Goal: Task Accomplishment & Management: Complete application form

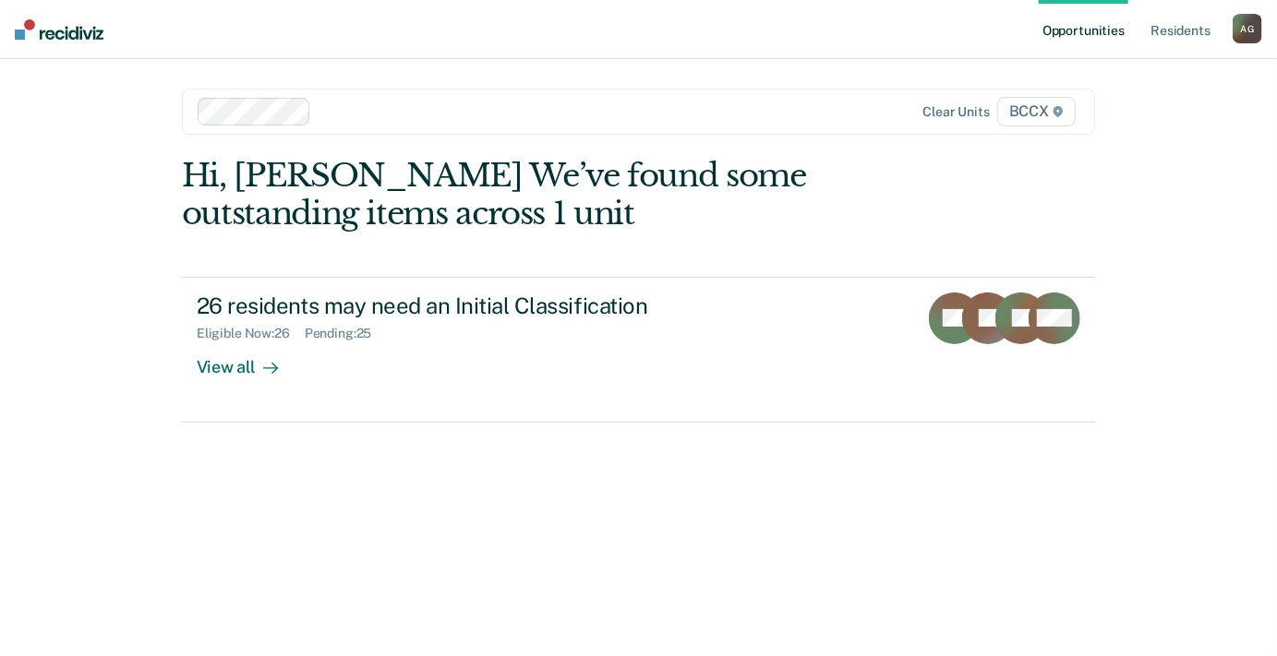
click at [241, 362] on div "View all" at bounding box center [248, 360] width 103 height 36
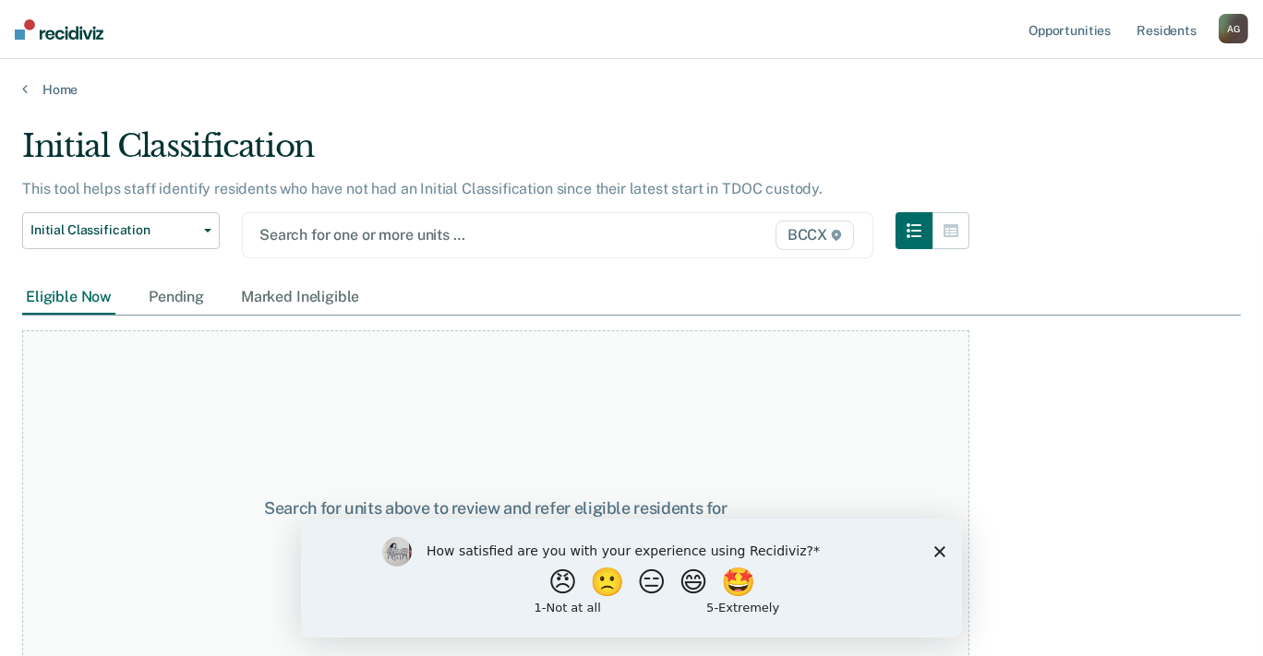
click at [327, 238] on div at bounding box center [467, 234] width 416 height 21
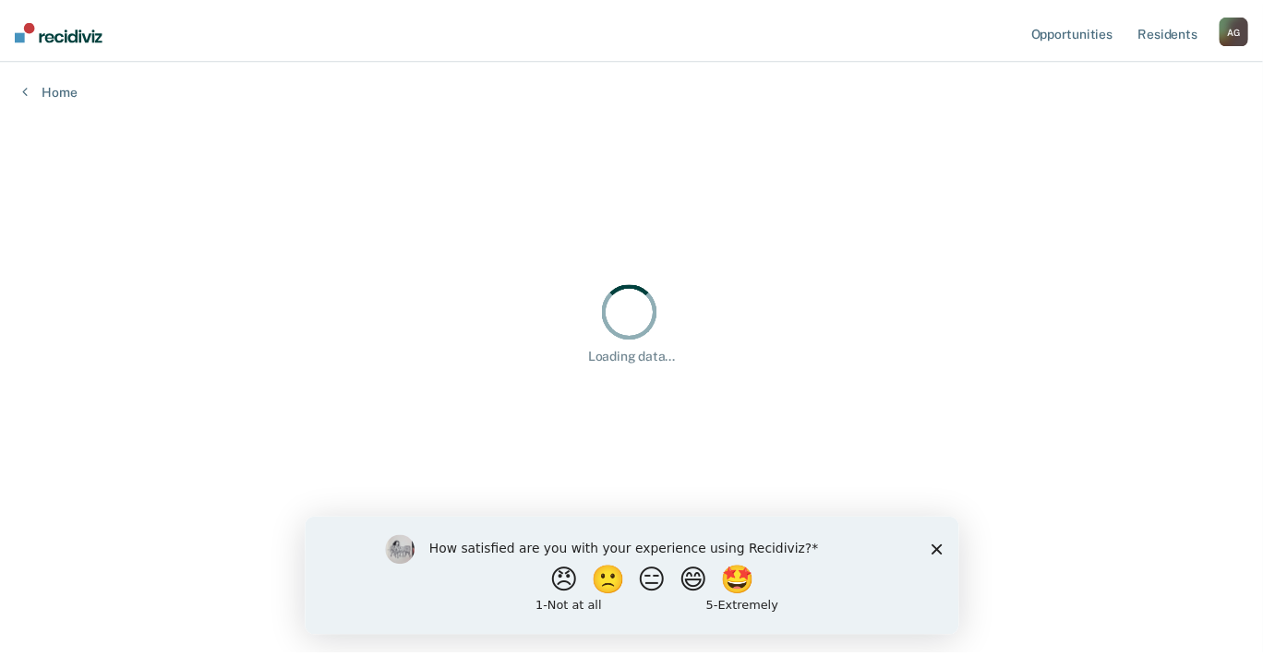
scroll to position [376, 1205]
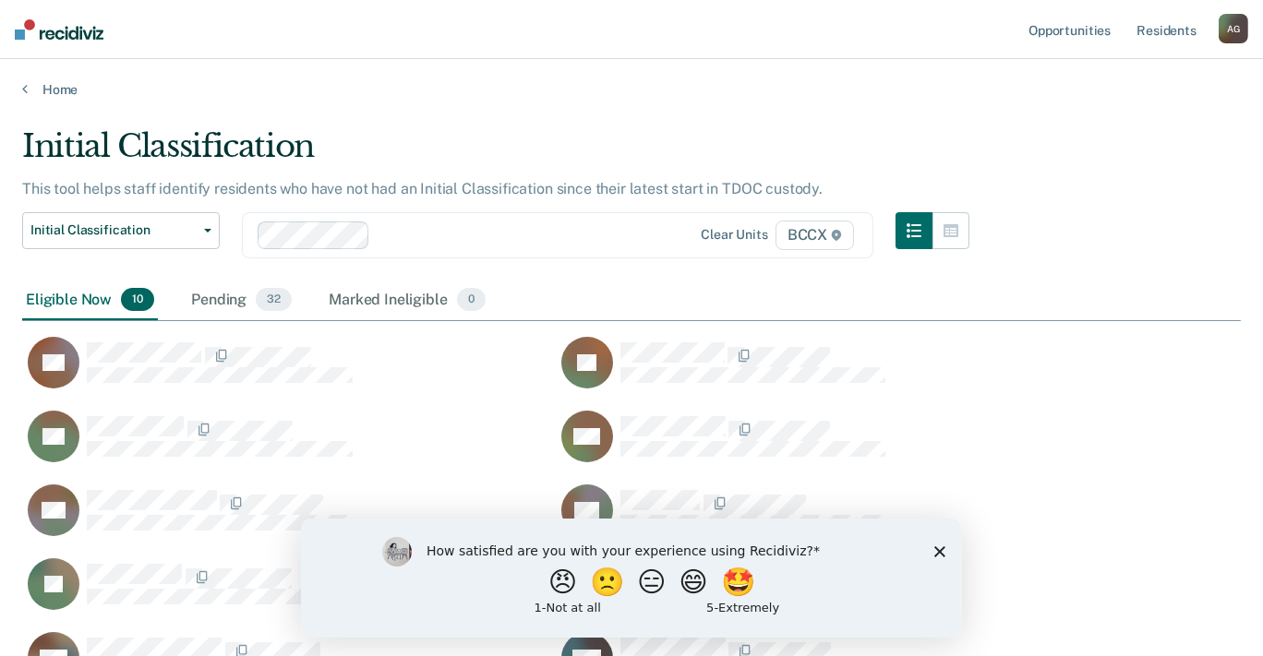
click at [940, 546] on icon "Close survey" at bounding box center [938, 551] width 11 height 11
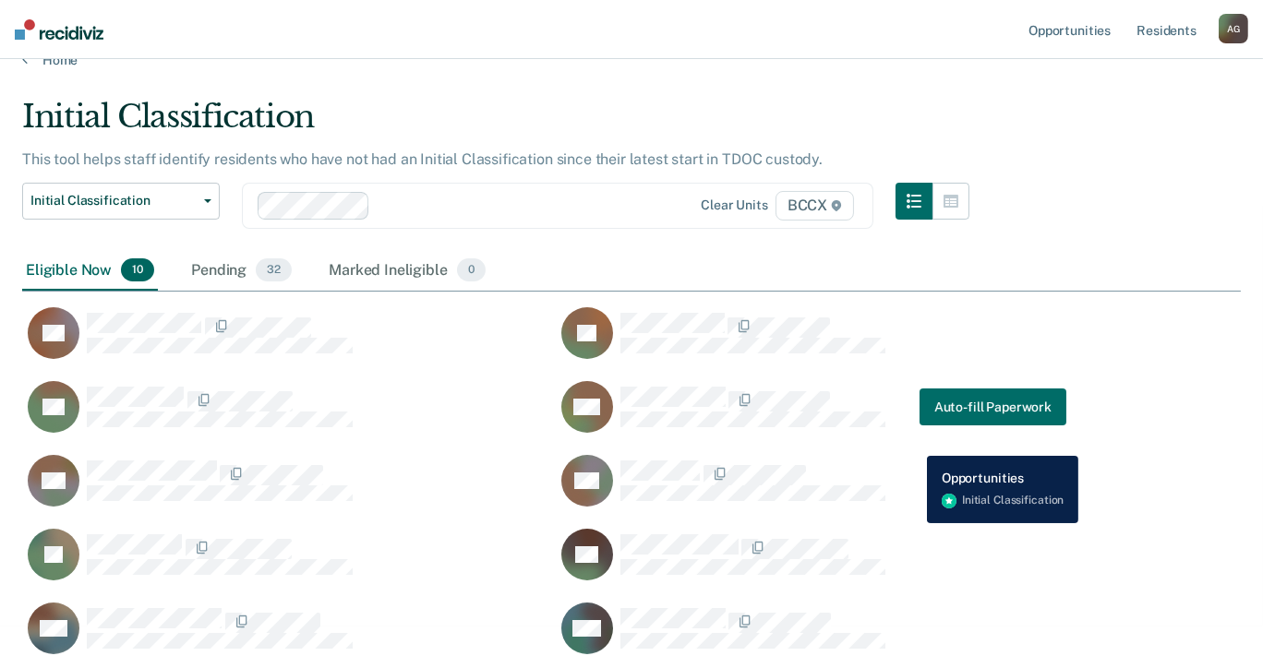
scroll to position [46, 0]
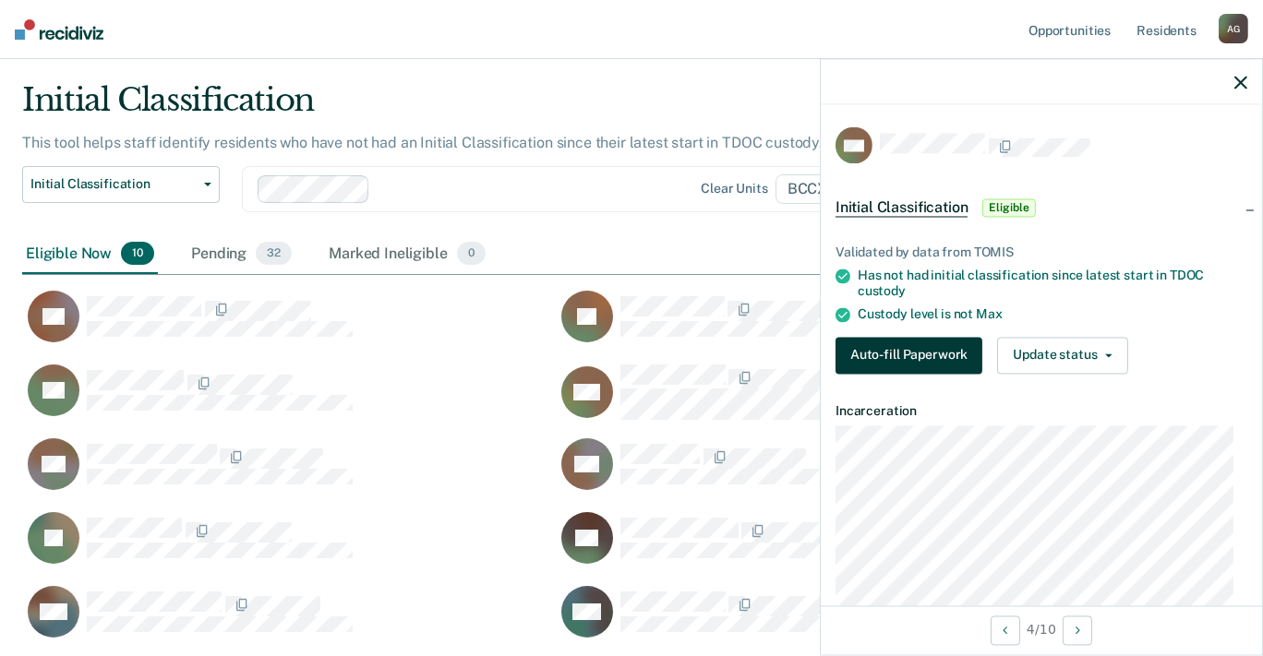
click at [928, 345] on button "Auto-fill Paperwork" at bounding box center [908, 355] width 147 height 37
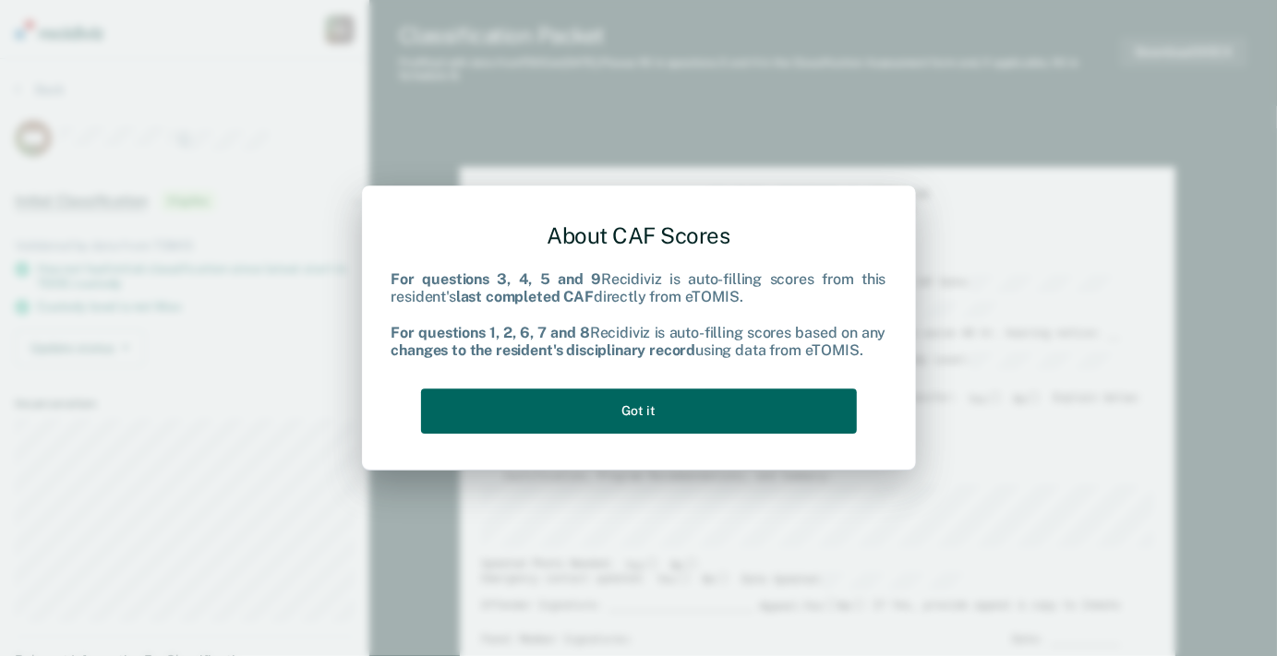
click at [692, 401] on button "Got it" at bounding box center [639, 411] width 436 height 45
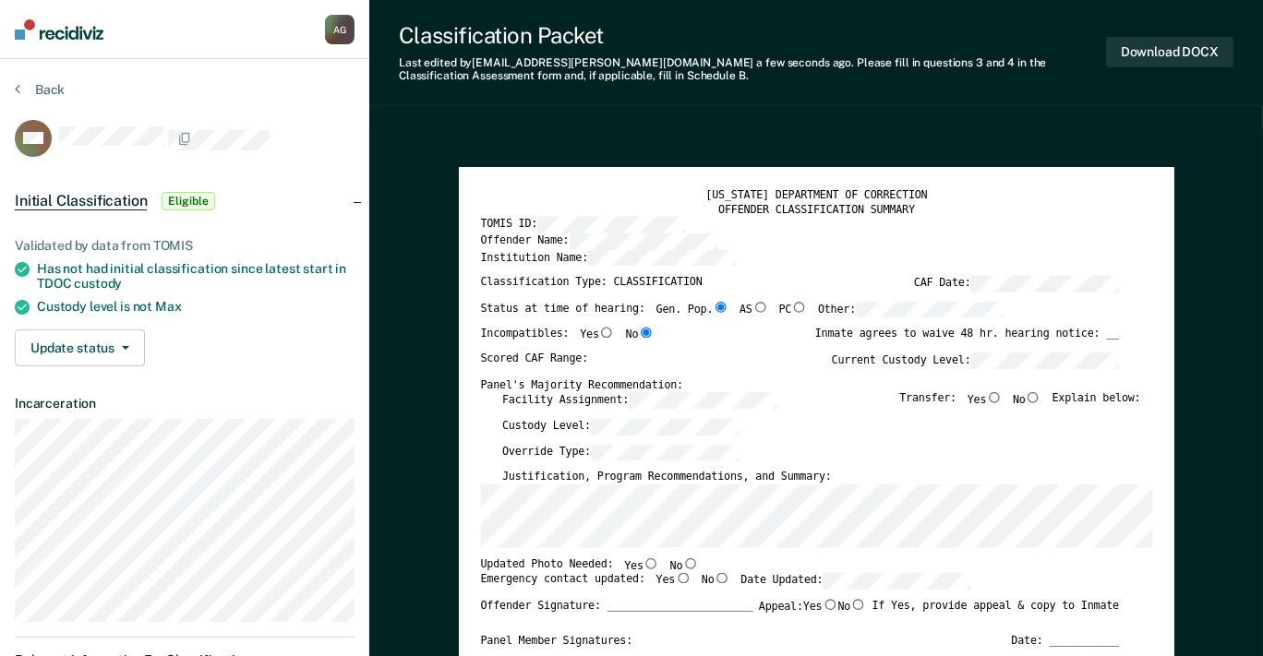
type textarea "x"
radio input "false"
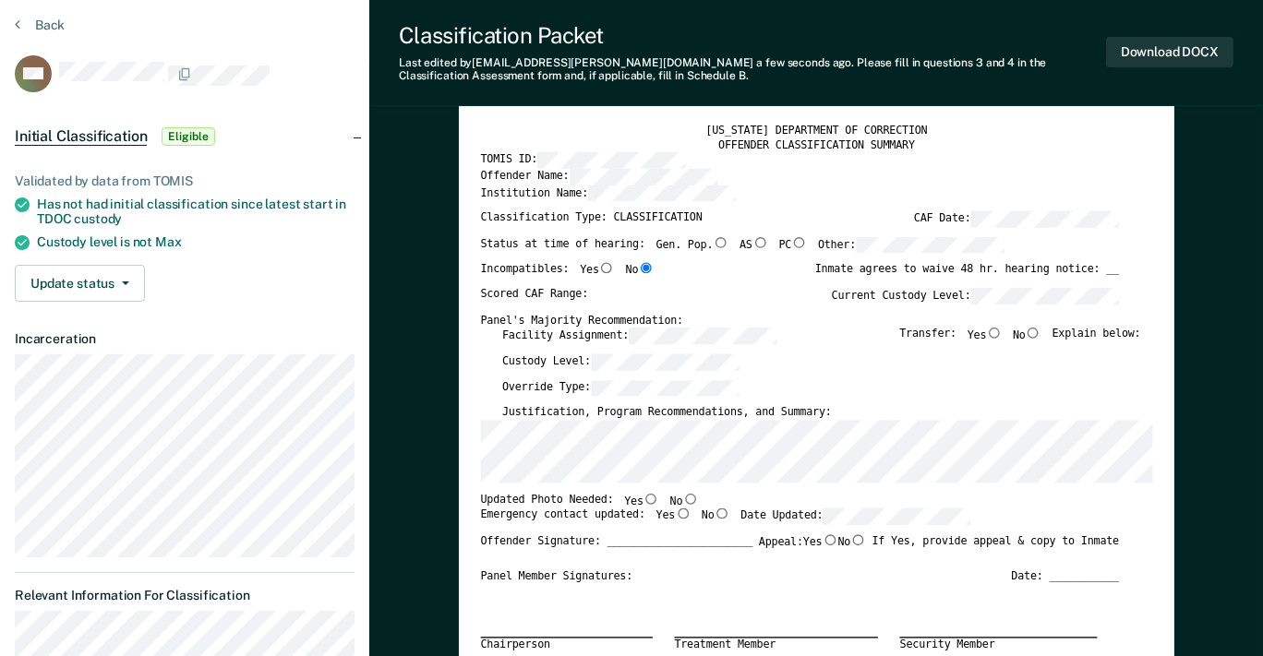
scroll to position [92, 0]
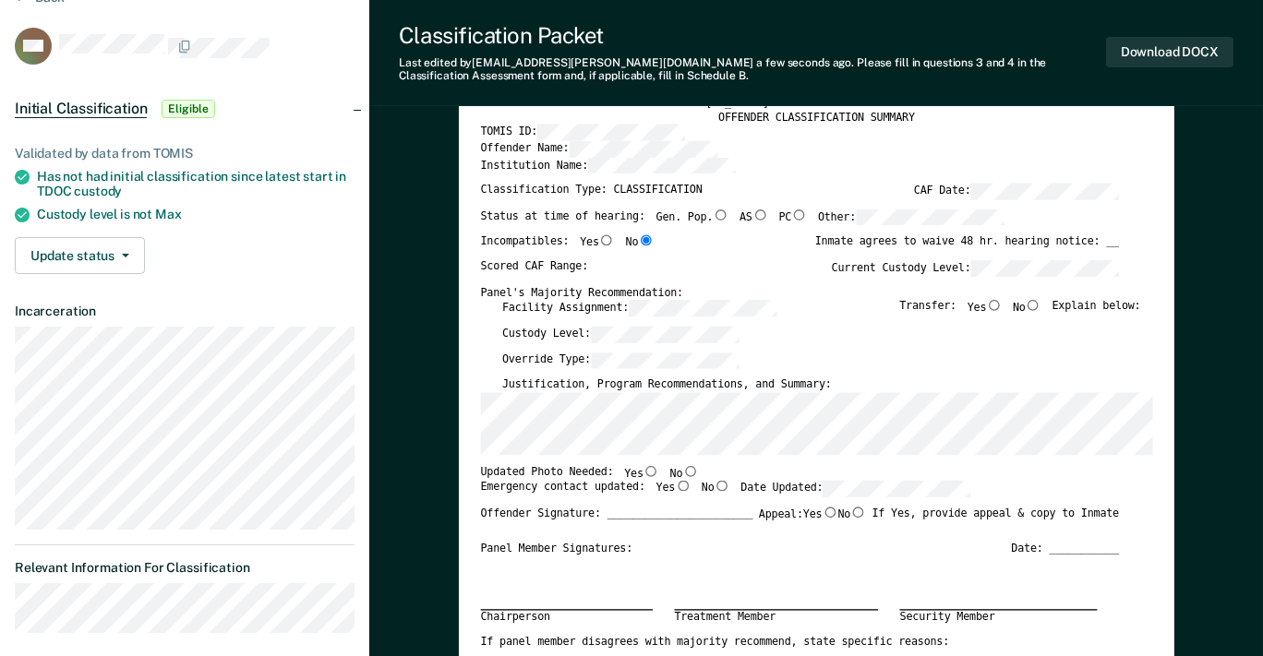
click at [682, 469] on input "No" at bounding box center [690, 470] width 16 height 11
type textarea "x"
radio input "true"
click at [675, 484] on input "Yes" at bounding box center [683, 486] width 16 height 11
type textarea "x"
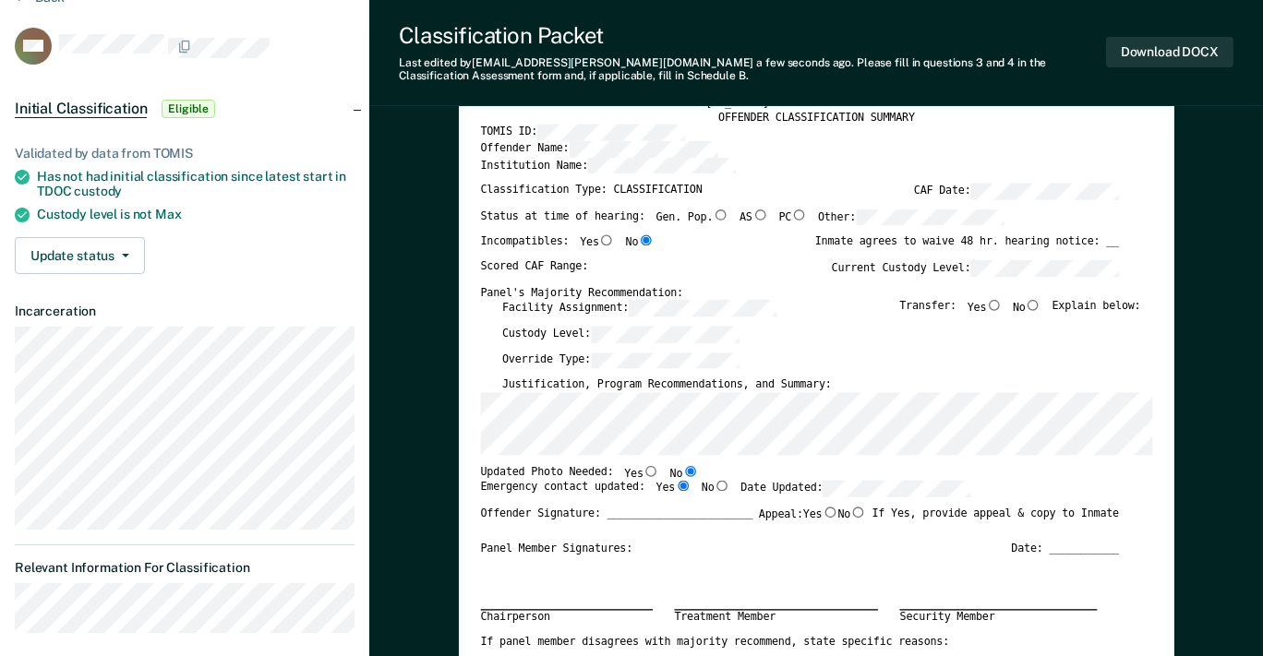
radio input "true"
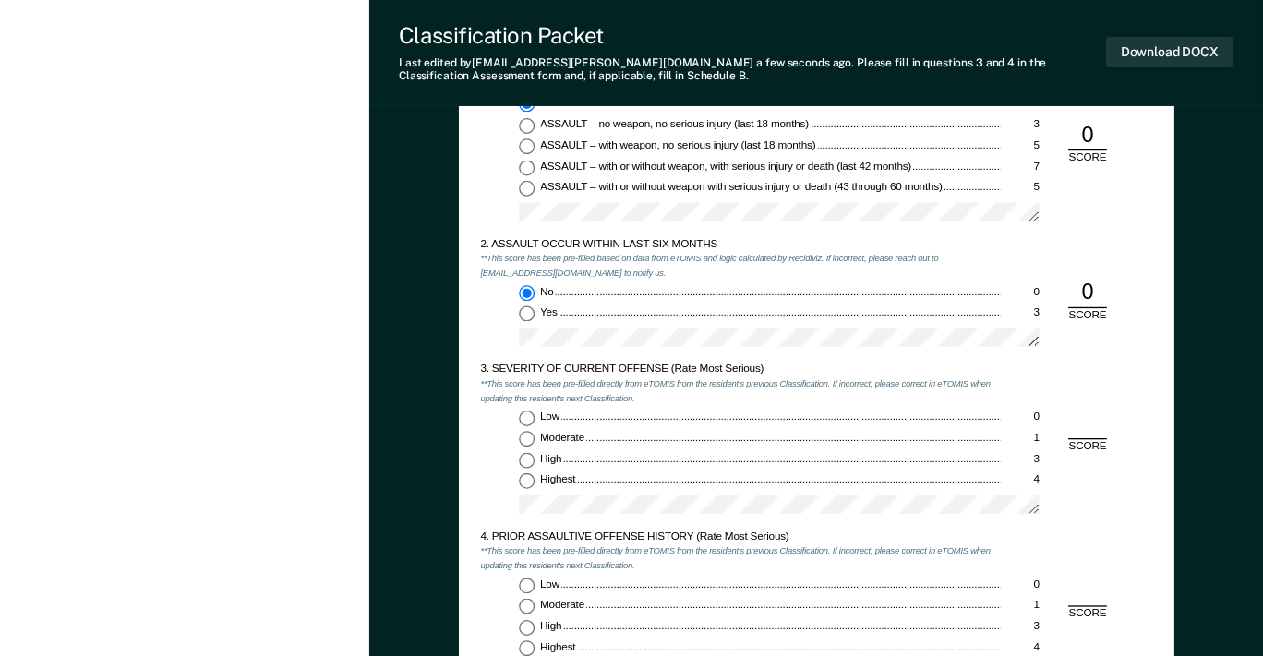
scroll to position [1385, 0]
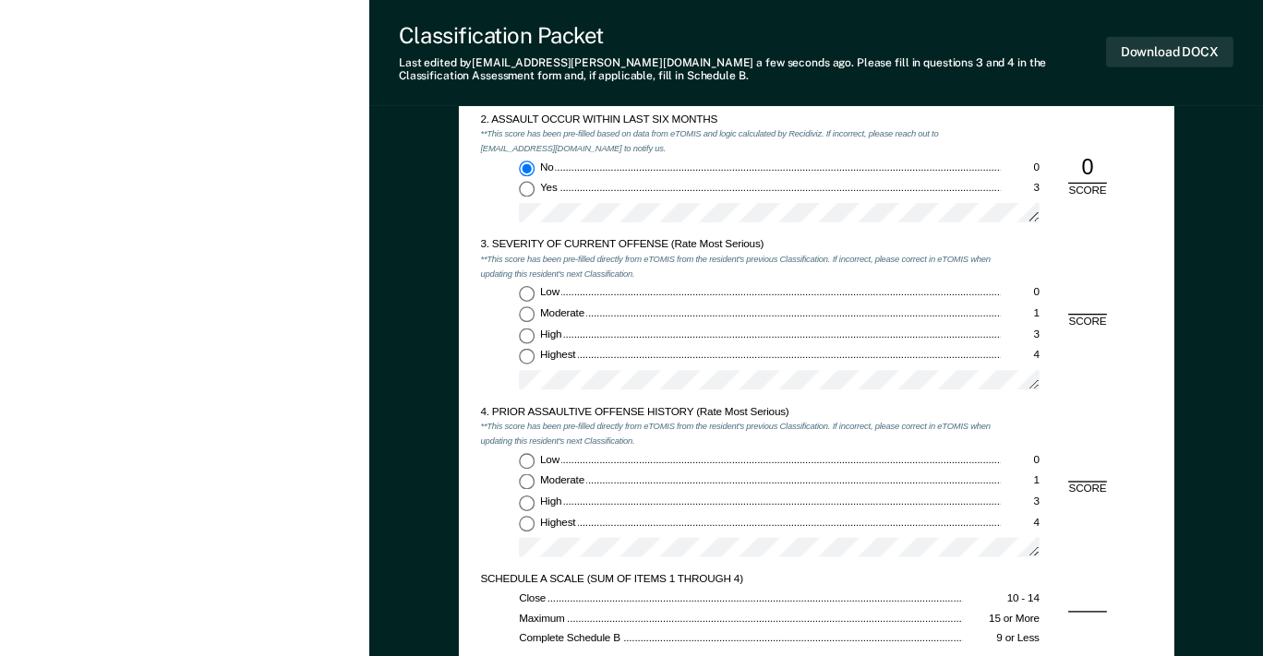
click at [524, 293] on input "Low 0" at bounding box center [527, 294] width 16 height 16
type textarea "x"
radio input "true"
click at [524, 311] on input "Moderate 1" at bounding box center [527, 314] width 16 height 16
type textarea "x"
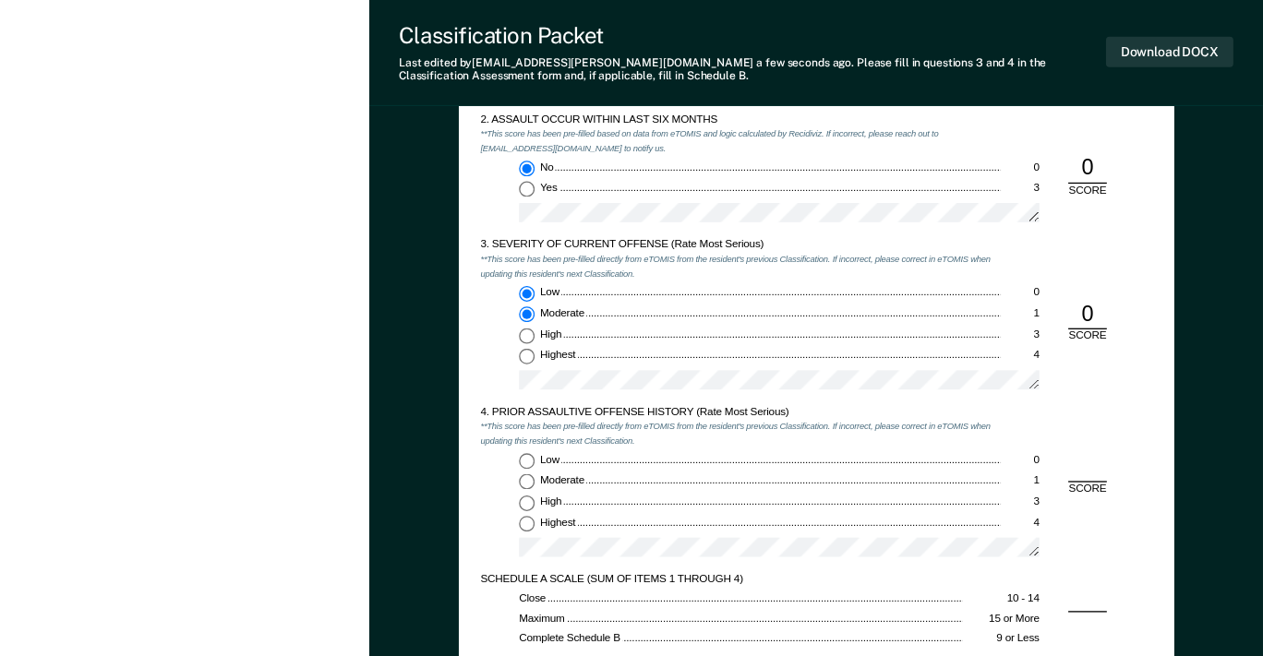
radio input "false"
radio input "true"
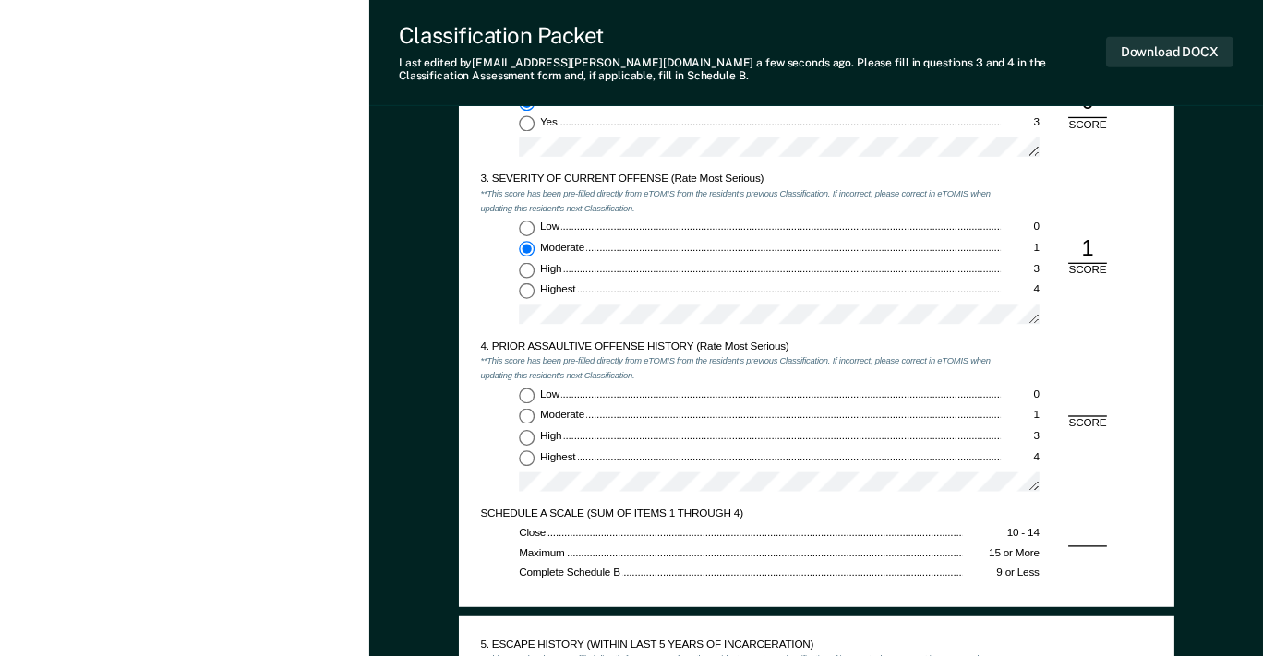
scroll to position [1569, 0]
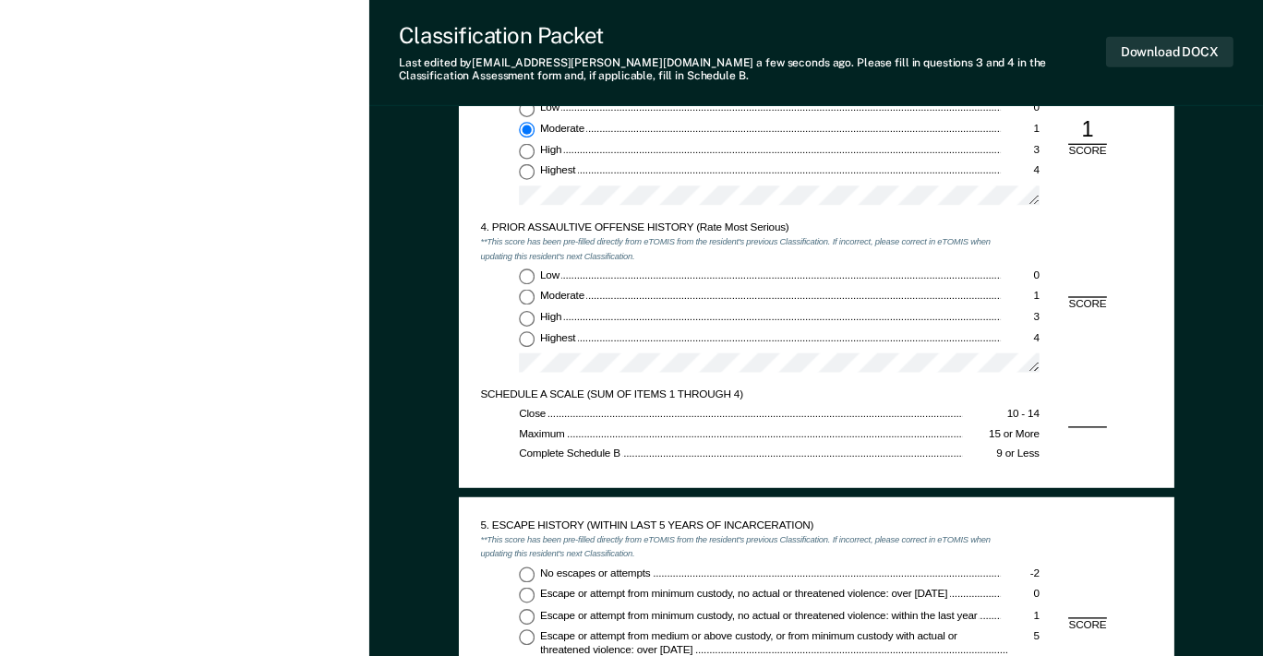
click at [525, 274] on input "Low 0" at bounding box center [527, 277] width 16 height 16
type textarea "x"
radio input "true"
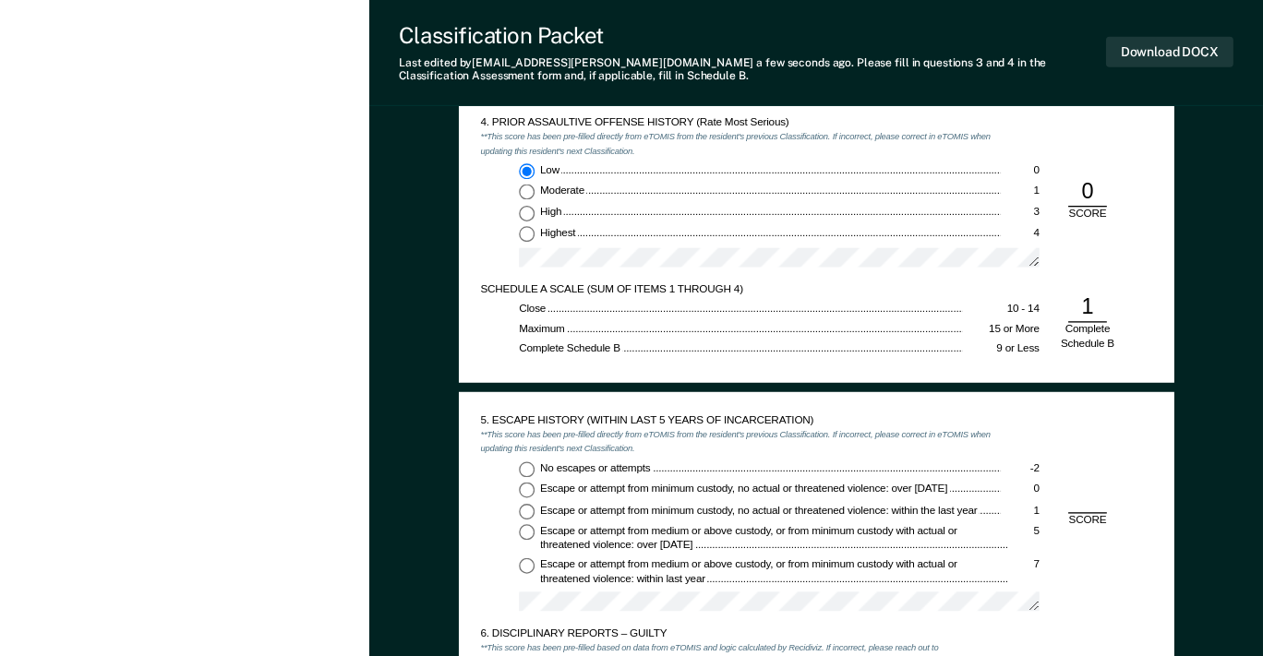
scroll to position [1846, 0]
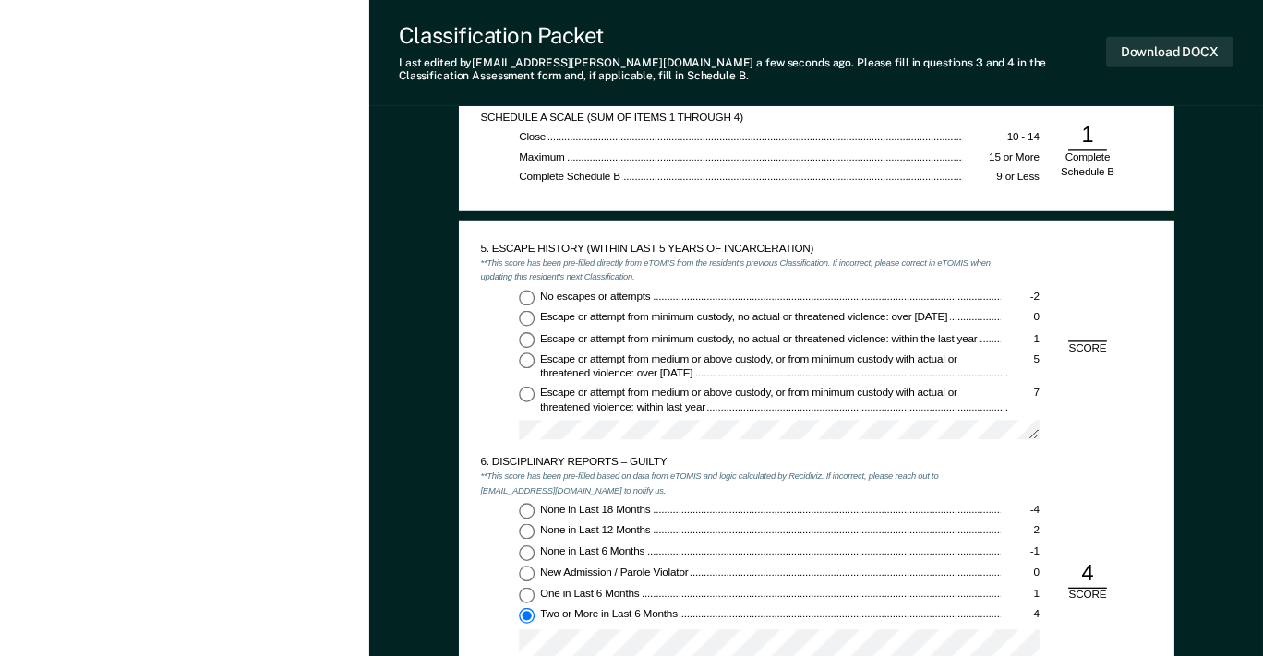
click at [526, 293] on input "No escapes or attempts -2" at bounding box center [527, 298] width 16 height 16
type textarea "x"
radio input "true"
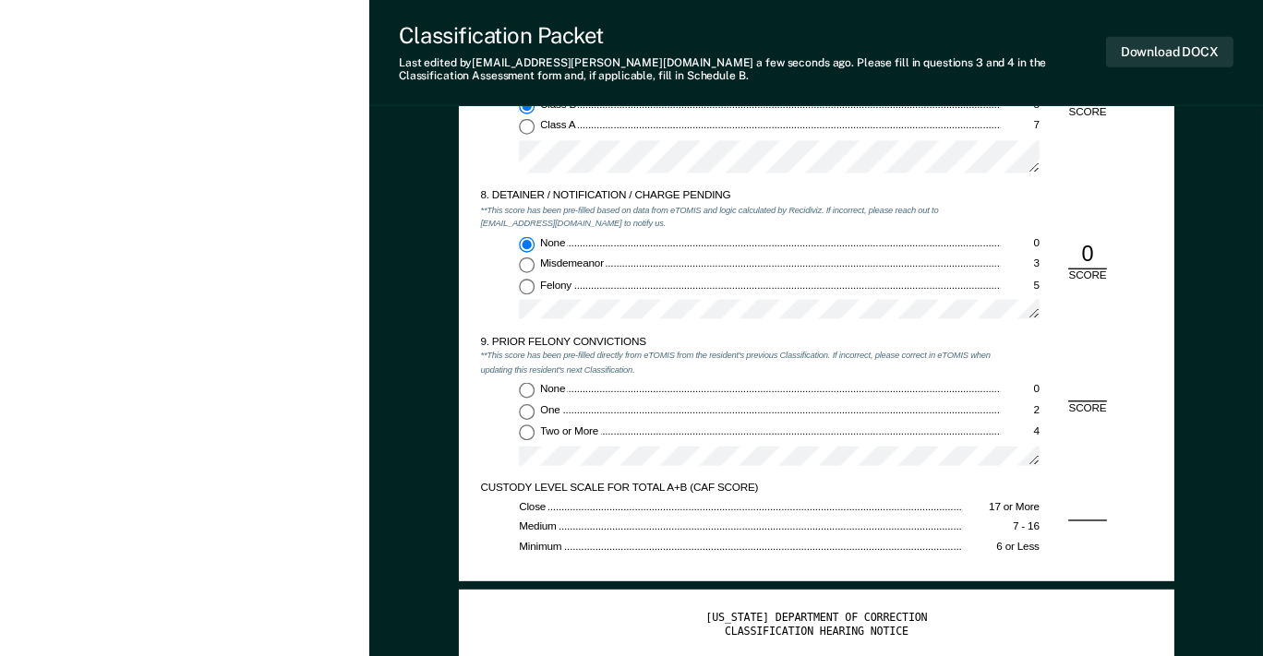
scroll to position [2585, 0]
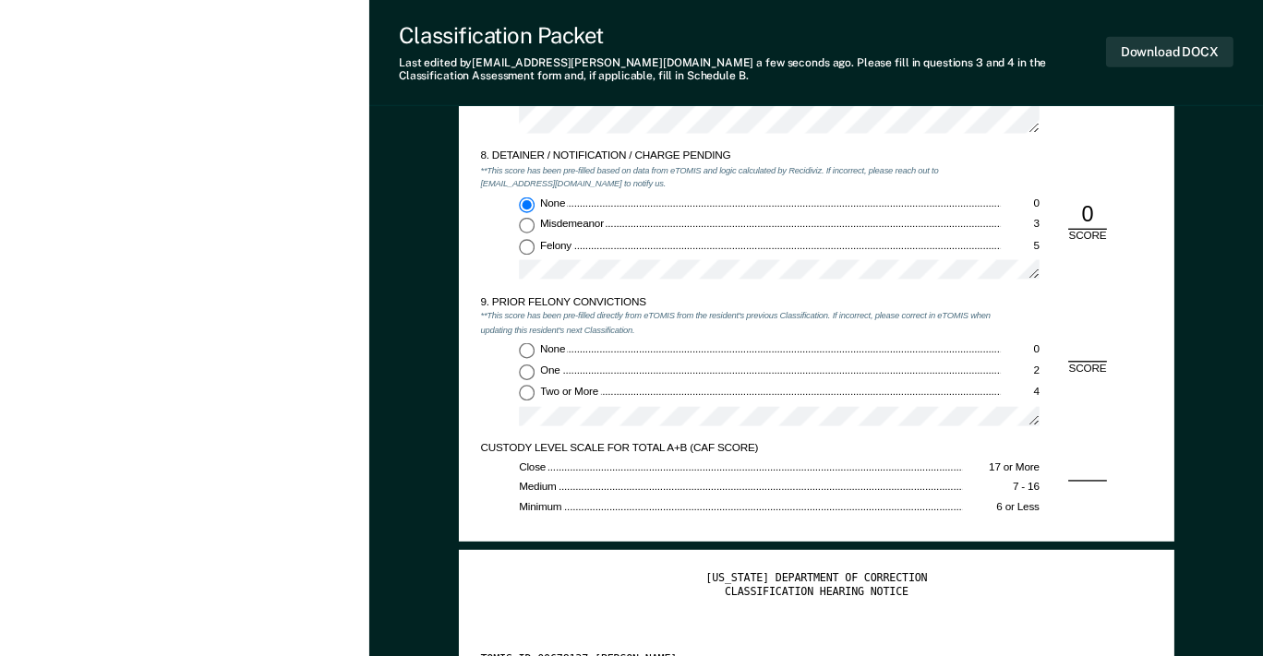
click at [522, 347] on input "None 0" at bounding box center [527, 351] width 16 height 16
type textarea "x"
radio input "true"
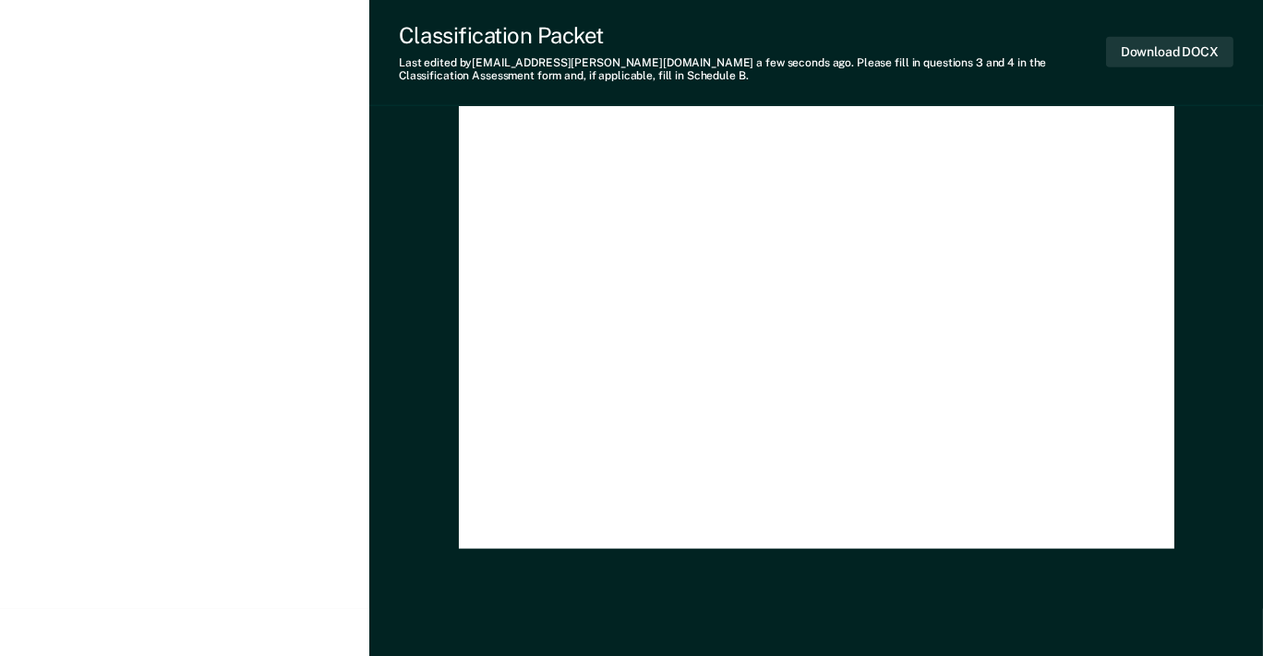
scroll to position [3568, 0]
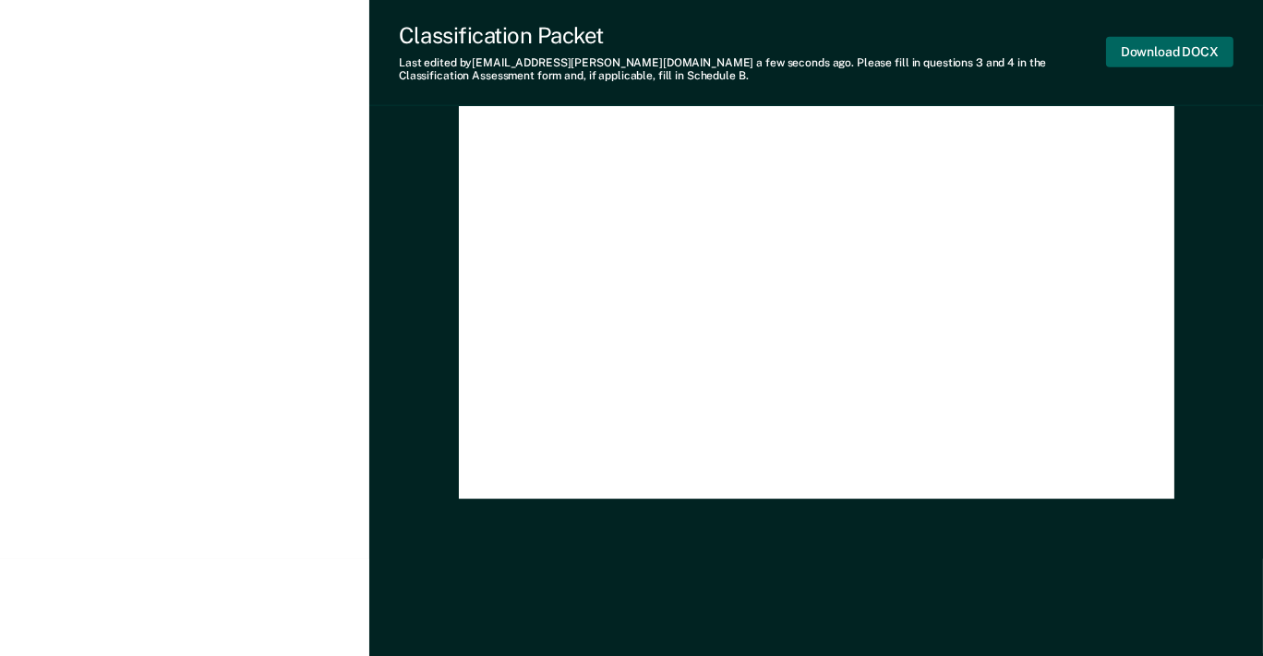
click at [1127, 49] on button "Download DOCX" at bounding box center [1169, 52] width 127 height 30
type textarea "x"
